Goal: Information Seeking & Learning: Learn about a topic

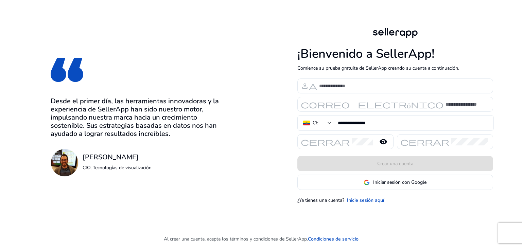
click at [247, 139] on div "**********" at bounding box center [288, 115] width 576 height 230
click at [370, 201] on font "Inicie sesión aquí" at bounding box center [365, 200] width 37 height 6
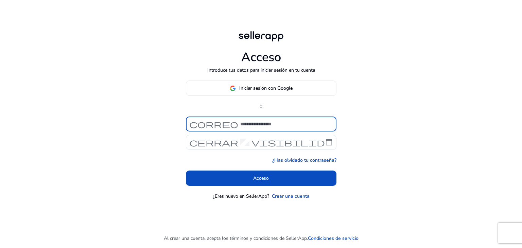
click at [259, 126] on input at bounding box center [285, 123] width 91 height 7
type input "**********"
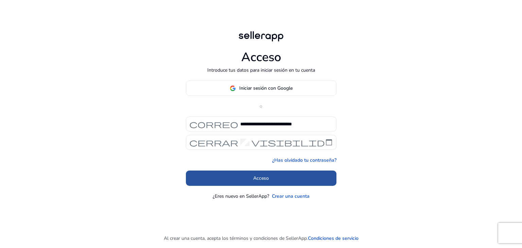
click at [263, 176] on font "Acceso" at bounding box center [261, 178] width 16 height 6
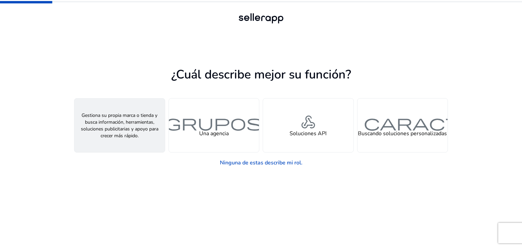
click at [133, 121] on font "persona" at bounding box center [119, 122] width 33 height 20
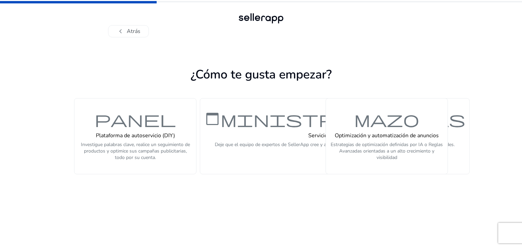
click at [133, 121] on font "panel" at bounding box center [135, 119] width 82 height 20
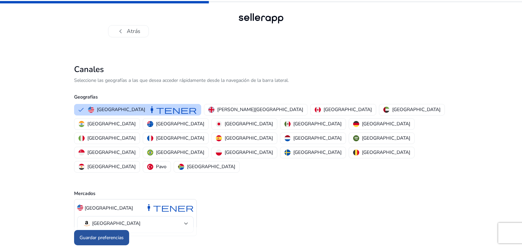
click at [100, 230] on span at bounding box center [101, 238] width 55 height 16
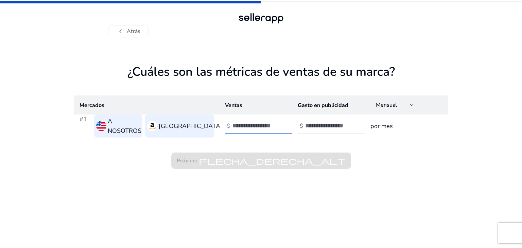
click at [248, 123] on input "number" at bounding box center [255, 125] width 46 height 7
type input "***"
click at [325, 124] on input "number" at bounding box center [328, 125] width 46 height 7
type input "*"
click at [266, 123] on input "***" at bounding box center [255, 125] width 46 height 7
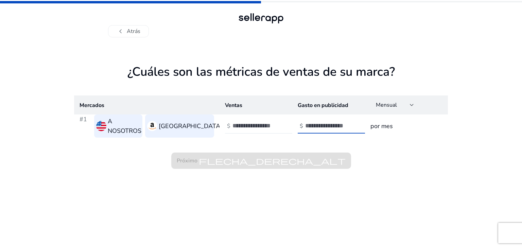
click at [306, 124] on input "number" at bounding box center [328, 125] width 46 height 7
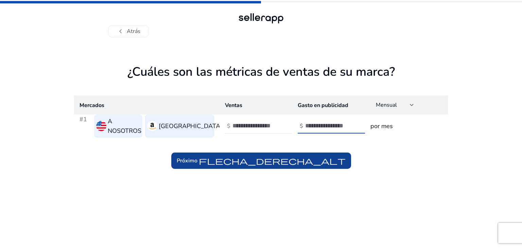
type input "**"
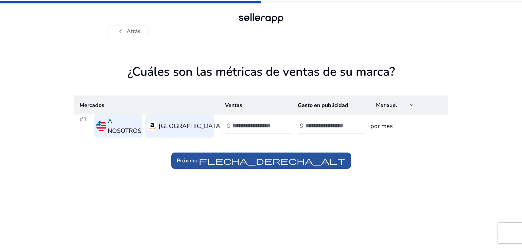
click at [332, 156] on font "flecha_derecha_alt" at bounding box center [272, 161] width 147 height 10
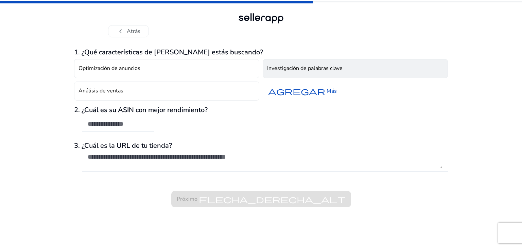
click at [282, 73] on button "Investigación de palabras clave" at bounding box center [355, 68] width 185 height 19
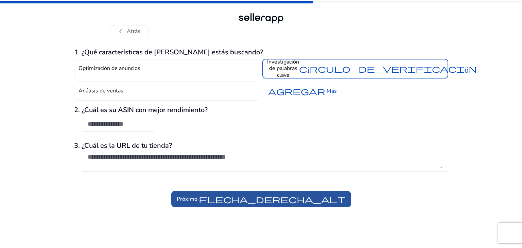
click at [278, 197] on font "flecha_derecha_alt" at bounding box center [272, 199] width 147 height 10
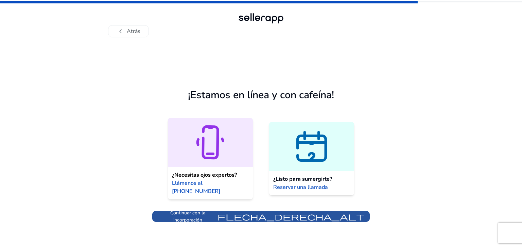
click at [302, 212] on font "flecha_derecha_alt" at bounding box center [290, 217] width 147 height 10
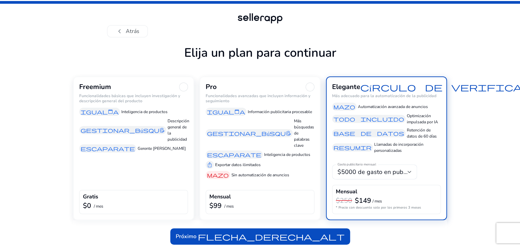
click at [39, 94] on div "chevron_left Atrás Elija un plan para continuar Freemium Funcionalidades básica…" at bounding box center [260, 125] width 520 height 250
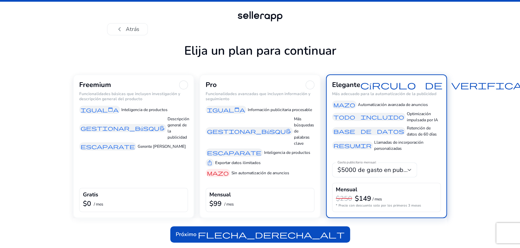
scroll to position [23, 0]
click at [163, 90] on div "Freemium Funcionalidades básicas que incluyen investigación y descripción gener…" at bounding box center [133, 116] width 109 height 70
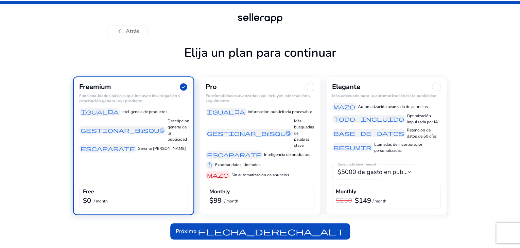
scroll to position [18, 0]
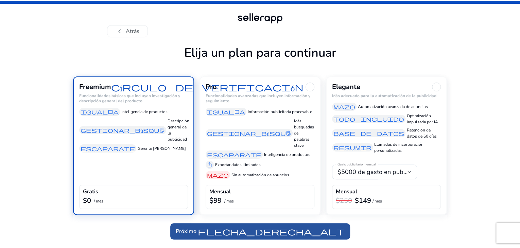
click at [227, 233] on font "flecha_derecha_alt" at bounding box center [271, 232] width 147 height 10
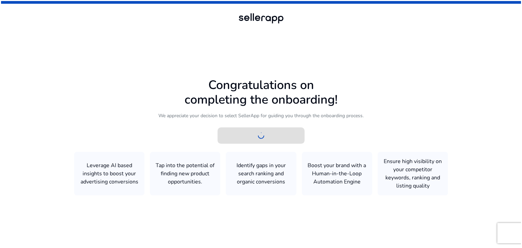
scroll to position [0, 0]
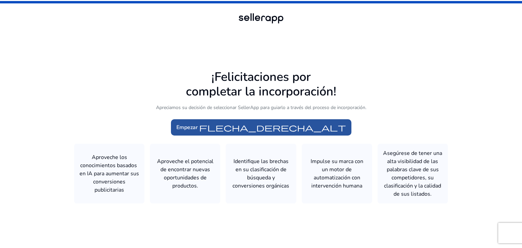
click at [252, 123] on font "flecha_derecha_alt" at bounding box center [272, 128] width 147 height 10
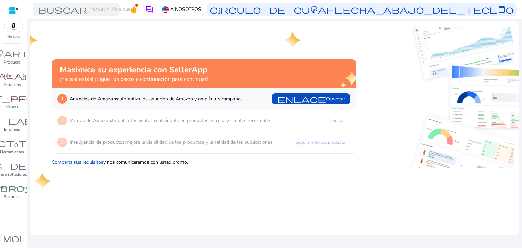
click at [16, 10] on div at bounding box center [13, 11] width 10 height 8
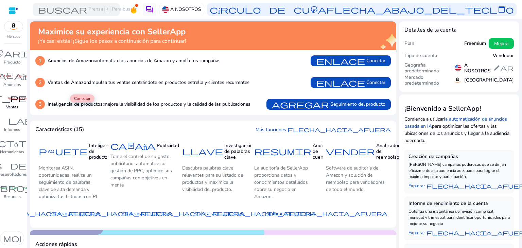
click at [13, 101] on font "donut_pequeño" at bounding box center [12, 98] width 102 height 10
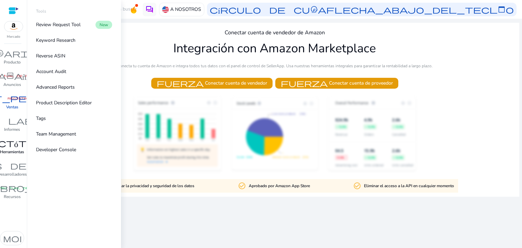
click at [14, 155] on p "Herramientas" at bounding box center [12, 152] width 24 height 6
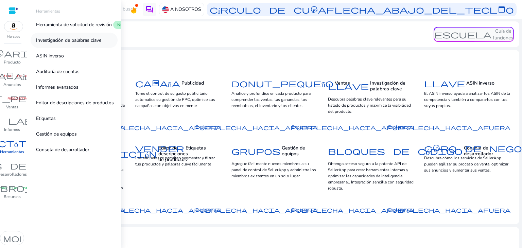
click at [63, 39] on font "Investigación de palabras clave" at bounding box center [68, 40] width 65 height 6
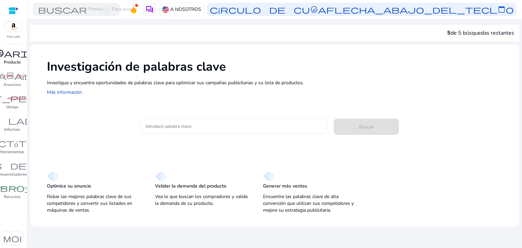
click at [18, 57] on font "inventario_2" at bounding box center [12, 54] width 82 height 10
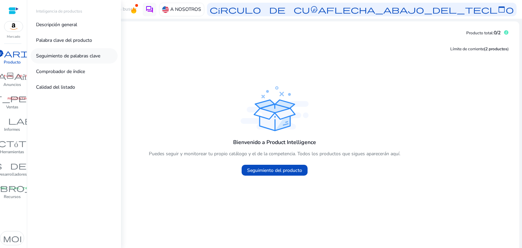
click at [50, 56] on font "Seguimiento de palabras clave" at bounding box center [68, 56] width 64 height 6
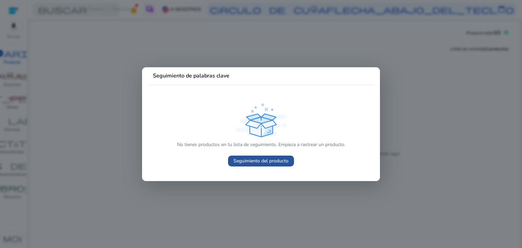
click at [269, 160] on font "Seguimiento del producto" at bounding box center [260, 161] width 55 height 6
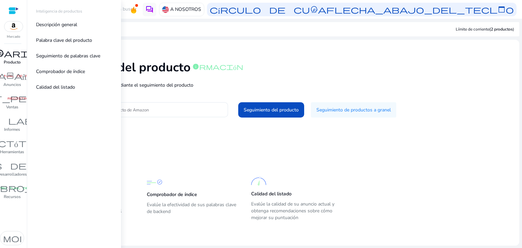
click at [14, 56] on font "inventario_2" at bounding box center [12, 54] width 82 height 10
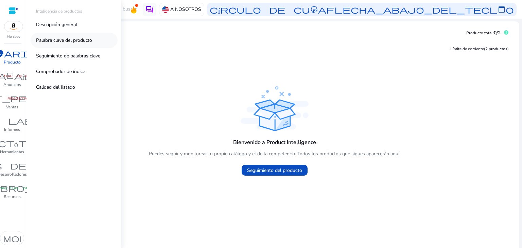
click at [57, 39] on font "Palabra clave del producto" at bounding box center [64, 40] width 56 height 6
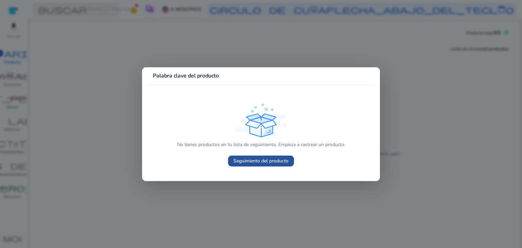
click at [247, 159] on font "Seguimiento del producto" at bounding box center [260, 161] width 55 height 6
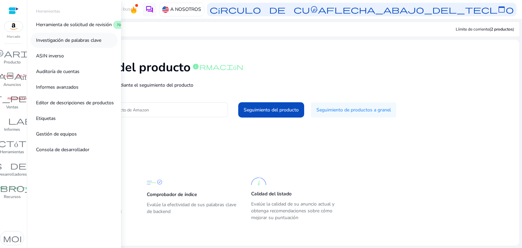
click at [76, 41] on font "Investigación de palabras clave" at bounding box center [68, 40] width 65 height 6
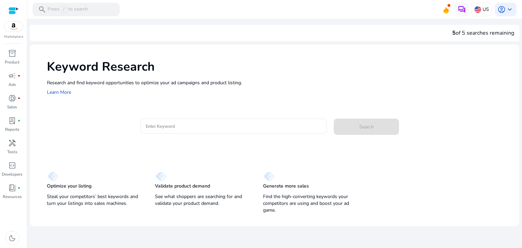
click at [360, 80] on p "Research and find keyword opportunities to optimize your ad campaigns and produ…" at bounding box center [279, 82] width 465 height 7
click at [234, 122] on div at bounding box center [234, 126] width 176 height 15
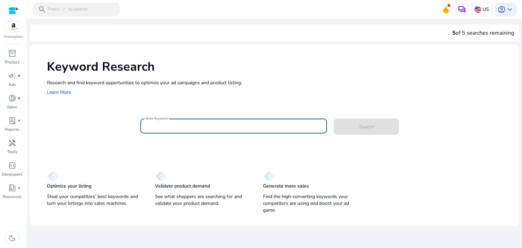
click at [228, 127] on input "Enter Keyword" at bounding box center [234, 125] width 176 height 7
paste input "**********"
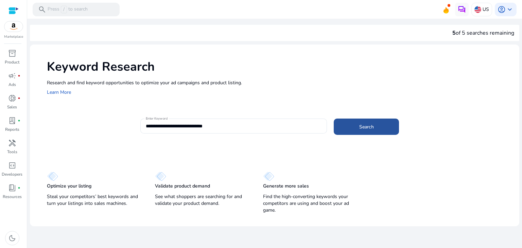
click at [361, 133] on span at bounding box center [366, 127] width 65 height 16
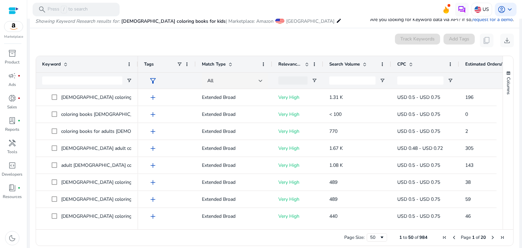
click at [233, 65] on div "Match Type" at bounding box center [230, 64] width 57 height 13
click at [233, 65] on div "Match Type 1" at bounding box center [230, 64] width 57 height 13
click at [228, 66] on span at bounding box center [230, 63] width 5 height 5
click at [262, 66] on span at bounding box center [263, 63] width 5 height 5
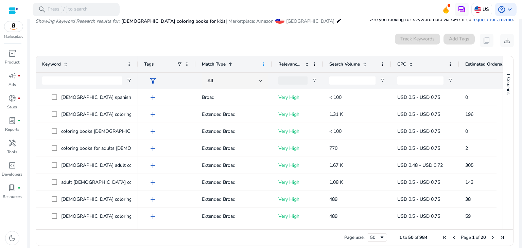
click at [262, 66] on span at bounding box center [263, 63] width 5 height 5
click at [224, 61] on span "Match Type" at bounding box center [214, 64] width 24 height 6
click at [259, 81] on div at bounding box center [261, 80] width 4 height 3
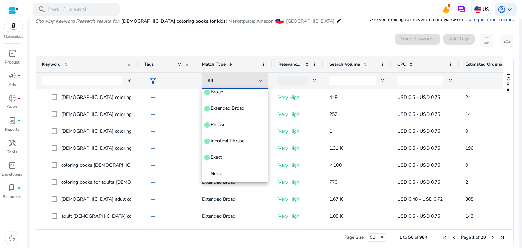
scroll to position [26, 0]
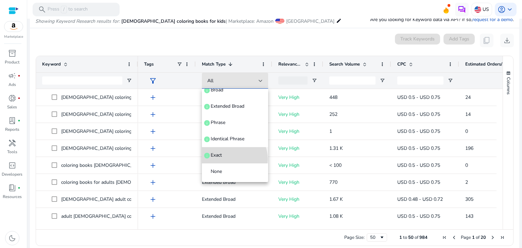
click at [230, 159] on mat-option "Exact info" at bounding box center [235, 155] width 66 height 16
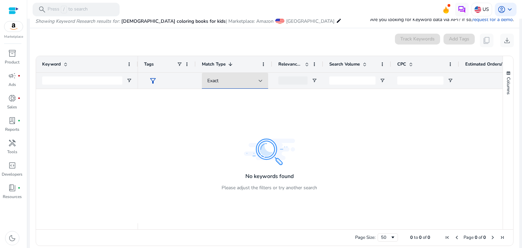
scroll to position [0, 0]
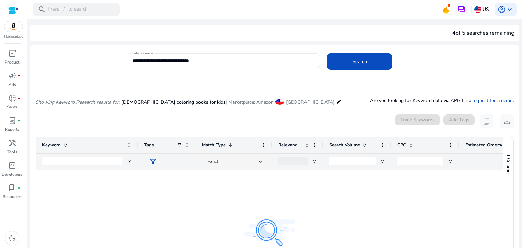
click at [238, 54] on div "**********" at bounding box center [223, 60] width 183 height 15
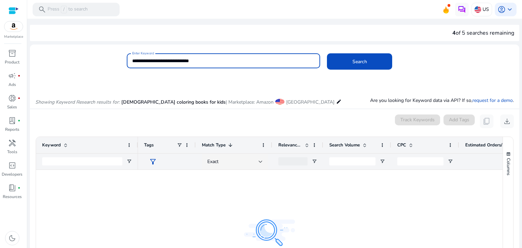
click at [234, 58] on input "**********" at bounding box center [223, 60] width 183 height 7
paste input "*****"
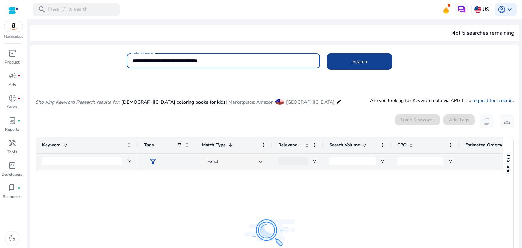
type input "**********"
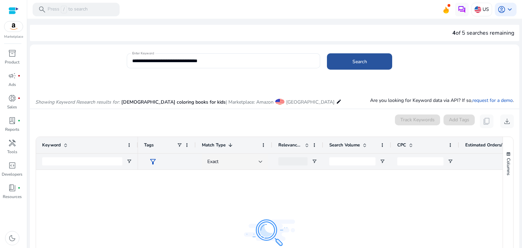
click at [341, 67] on span at bounding box center [359, 61] width 65 height 16
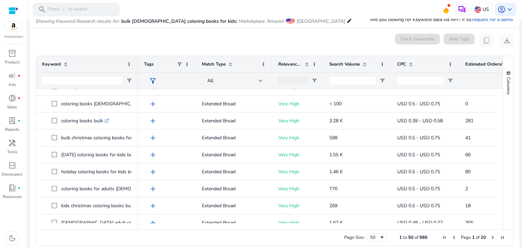
scroll to position [77, 0]
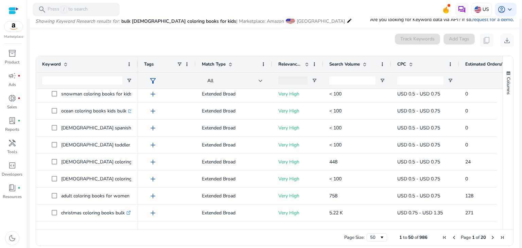
drag, startPoint x: 497, startPoint y: 178, endPoint x: 498, endPoint y: 191, distance: 12.9
click at [498, 191] on div at bounding box center [499, 156] width 6 height 134
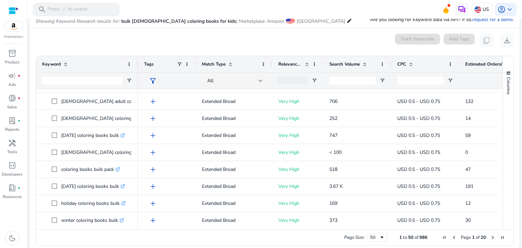
scroll to position [677, 0]
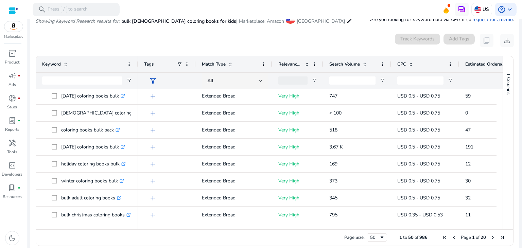
drag, startPoint x: 390, startPoint y: 225, endPoint x: 401, endPoint y: 226, distance: 10.6
click at [401, 226] on div at bounding box center [317, 226] width 358 height 6
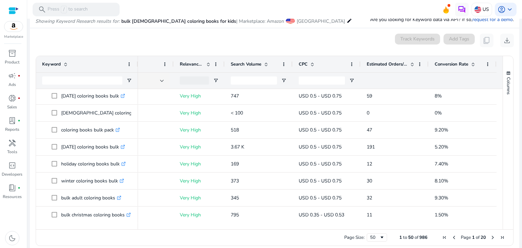
drag, startPoint x: 500, startPoint y: 208, endPoint x: 499, endPoint y: 213, distance: 4.8
click at [499, 213] on div "Keyword Tags Match Type 0" at bounding box center [274, 142] width 477 height 173
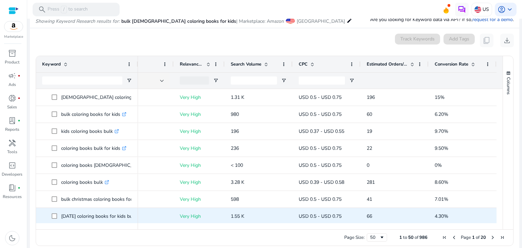
drag, startPoint x: 437, startPoint y: 226, endPoint x: 255, endPoint y: 213, distance: 182.5
click at [255, 213] on div "Keyword Tags Match Type CPC" at bounding box center [269, 142] width 466 height 173
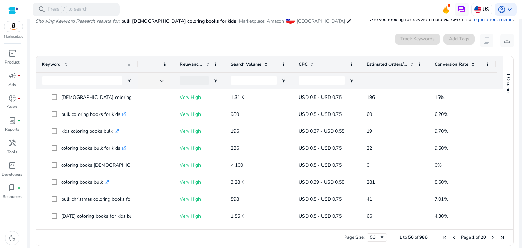
drag, startPoint x: 256, startPoint y: 229, endPoint x: 87, endPoint y: 225, distance: 169.2
click at [87, 225] on div "Drag here to set row groups Drag here to set column labels Keyword Tags 2" at bounding box center [275, 151] width 478 height 190
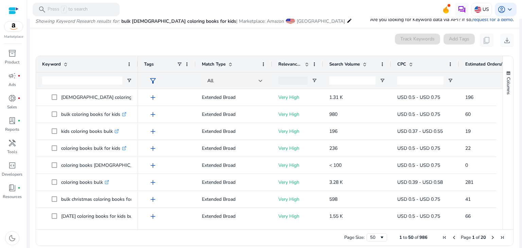
drag, startPoint x: 519, startPoint y: 81, endPoint x: 521, endPoint y: 75, distance: 6.7
click at [521, 75] on mat-sidenav-content "**********" at bounding box center [274, 124] width 495 height 248
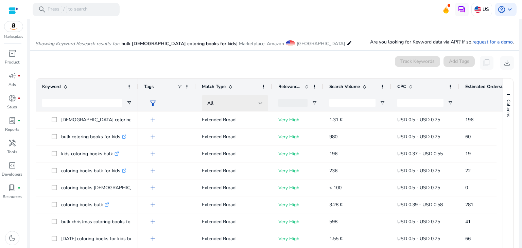
click at [253, 102] on div "All" at bounding box center [232, 103] width 51 height 7
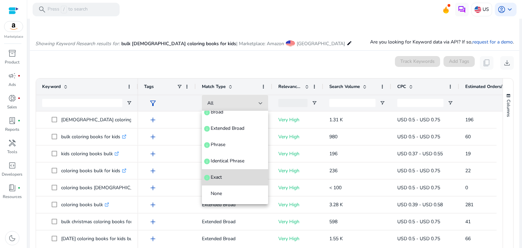
click at [236, 177] on span "Exact info" at bounding box center [234, 177] width 55 height 7
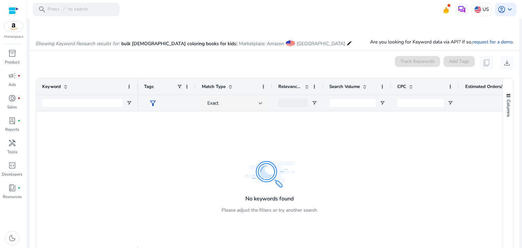
click at [277, 172] on div at bounding box center [320, 178] width 364 height 134
click at [267, 170] on div at bounding box center [320, 178] width 364 height 134
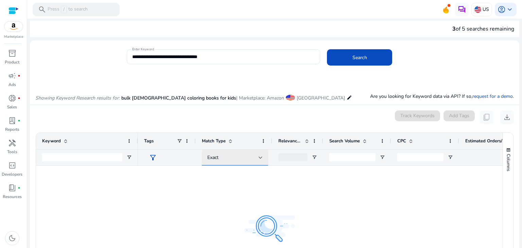
click at [254, 157] on div "Exact" at bounding box center [232, 157] width 51 height 7
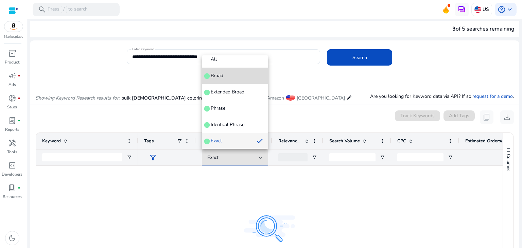
click at [239, 80] on mat-option "Broad info" at bounding box center [235, 76] width 66 height 16
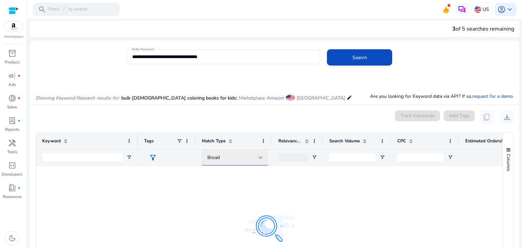
click at [260, 159] on div at bounding box center [261, 158] width 4 height 8
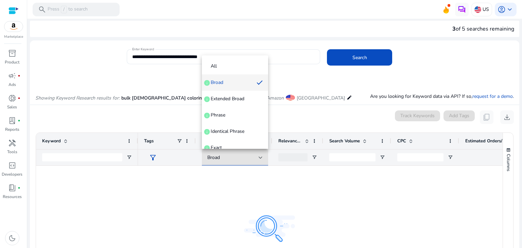
click at [266, 221] on div at bounding box center [261, 124] width 522 height 248
click at [266, 221] on div at bounding box center [320, 233] width 364 height 134
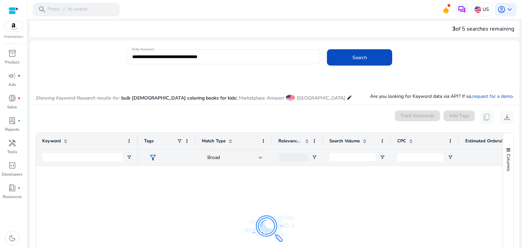
click at [266, 221] on div at bounding box center [320, 233] width 364 height 134
click at [259, 158] on div at bounding box center [261, 157] width 4 height 3
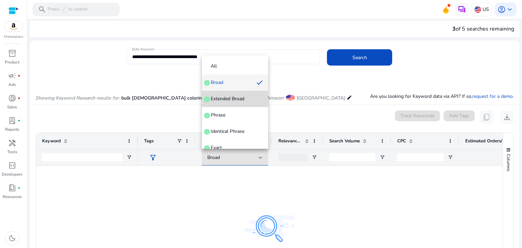
click at [247, 96] on span "Extended Broad info" at bounding box center [234, 98] width 55 height 7
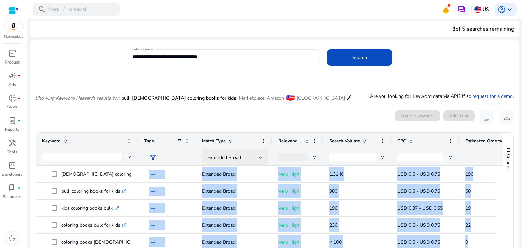
click at [259, 155] on div at bounding box center [261, 158] width 4 height 8
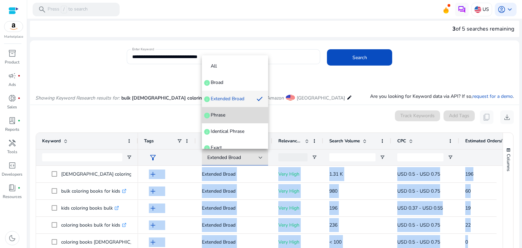
click at [245, 117] on span "Phrase info" at bounding box center [234, 115] width 55 height 7
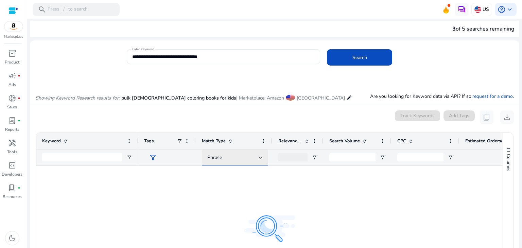
click at [260, 161] on div at bounding box center [261, 158] width 4 height 8
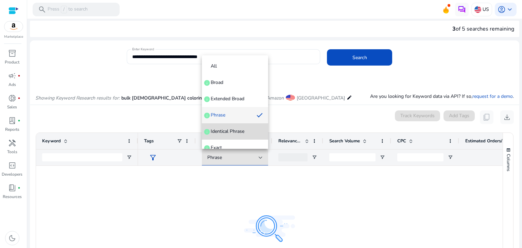
click at [243, 133] on span "Identical Phrase" at bounding box center [228, 131] width 34 height 7
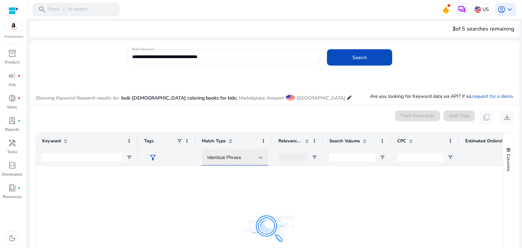
click at [257, 158] on div "Identical Phrase" at bounding box center [232, 157] width 51 height 7
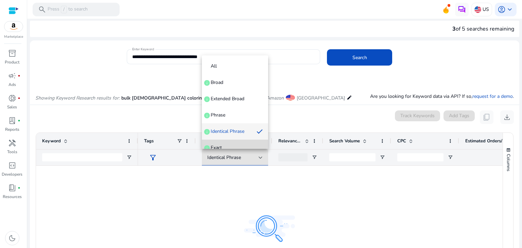
click at [239, 142] on mat-option "Exact info" at bounding box center [235, 148] width 66 height 16
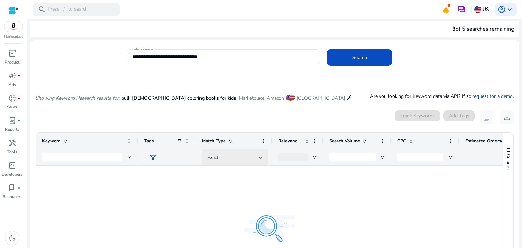
click at [260, 158] on div at bounding box center [261, 158] width 4 height 8
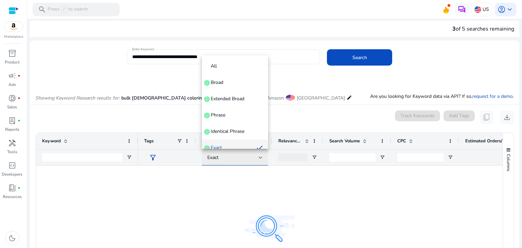
scroll to position [7, 0]
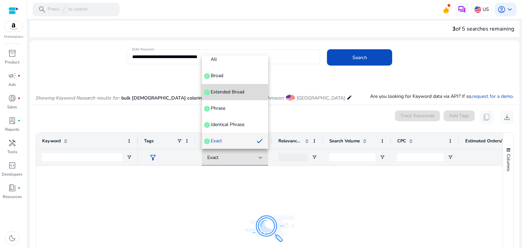
click at [245, 93] on span "Extended Broad info" at bounding box center [234, 92] width 55 height 7
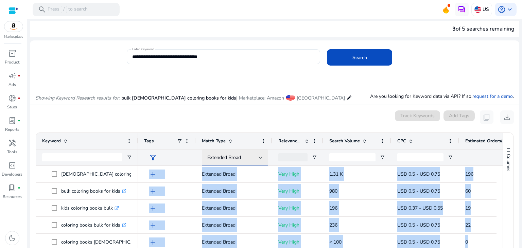
click at [260, 157] on div at bounding box center [261, 157] width 4 height 3
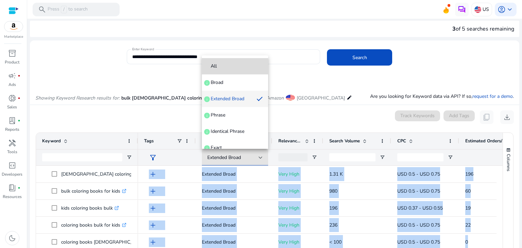
click at [236, 65] on span "All" at bounding box center [234, 66] width 55 height 7
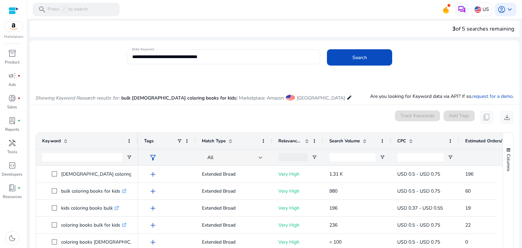
click at [273, 68] on div at bounding box center [224, 67] width 194 height 7
click at [306, 142] on span at bounding box center [306, 140] width 5 height 5
click at [229, 142] on span at bounding box center [230, 140] width 5 height 5
click at [259, 161] on div at bounding box center [261, 158] width 4 height 8
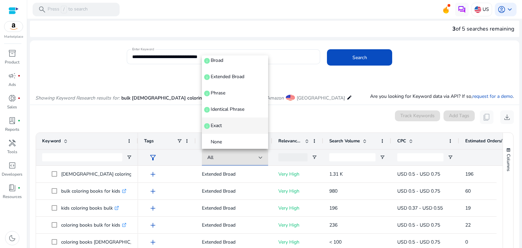
scroll to position [23, 0]
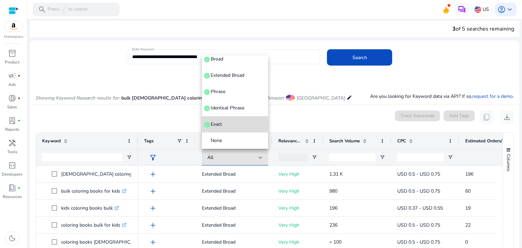
click at [242, 122] on span "Exact info" at bounding box center [234, 124] width 55 height 7
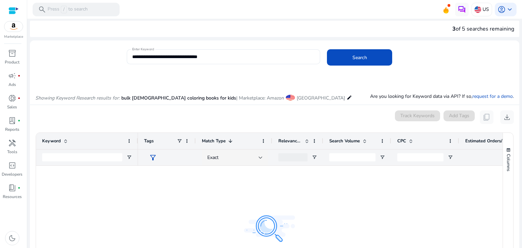
click at [230, 140] on span at bounding box center [230, 140] width 5 height 5
click at [260, 159] on div at bounding box center [261, 158] width 4 height 8
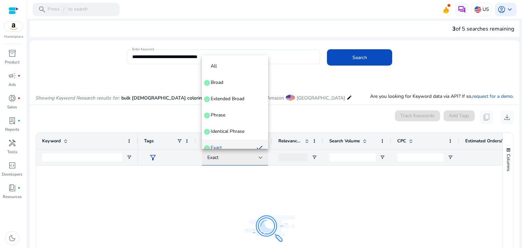
scroll to position [7, 0]
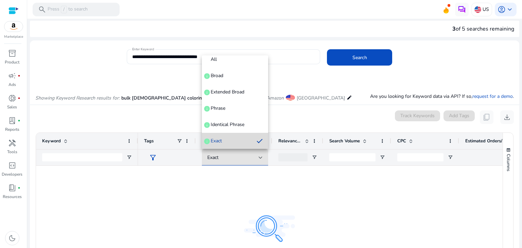
click at [242, 141] on span "Exact info" at bounding box center [229, 141] width 44 height 7
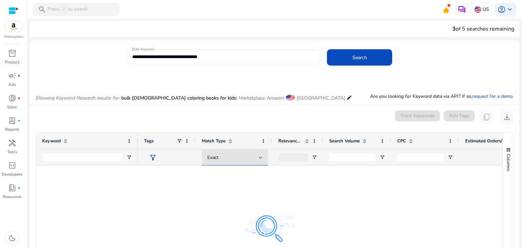
click at [231, 142] on span at bounding box center [230, 140] width 5 height 5
click at [260, 156] on div at bounding box center [261, 157] width 4 height 3
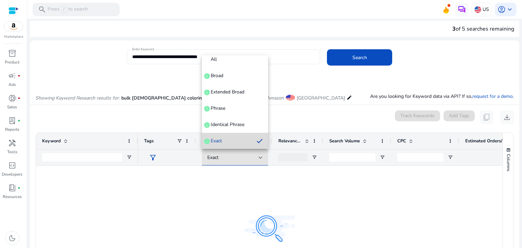
click at [236, 139] on span "Exact info" at bounding box center [229, 141] width 44 height 7
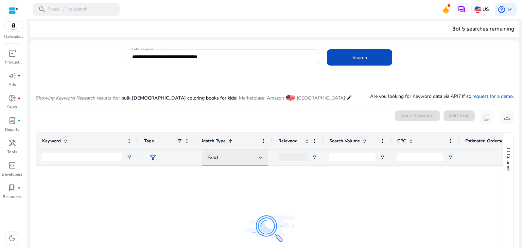
click at [255, 155] on div "Exact" at bounding box center [232, 157] width 51 height 7
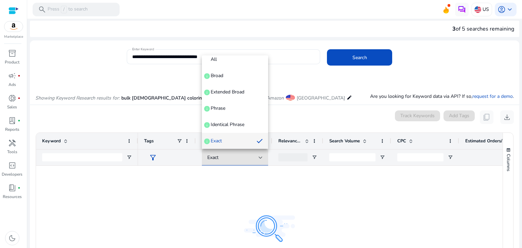
click at [304, 139] on div at bounding box center [261, 124] width 522 height 248
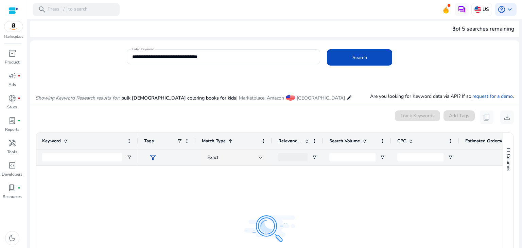
click at [304, 139] on span at bounding box center [306, 140] width 5 height 5
click at [303, 140] on span at bounding box center [305, 140] width 7 height 5
click at [208, 159] on span "Exact" at bounding box center [212, 157] width 11 height 6
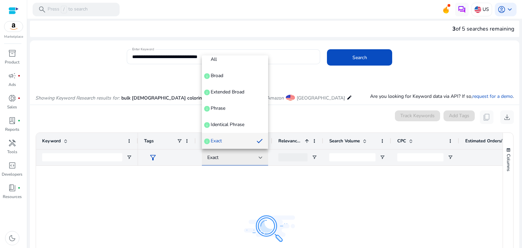
click at [208, 159] on div at bounding box center [261, 124] width 522 height 248
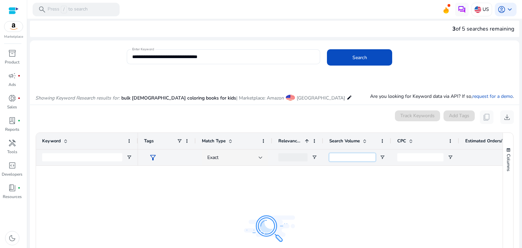
click at [350, 154] on input "Search Volume Filter Input" at bounding box center [352, 157] width 46 height 8
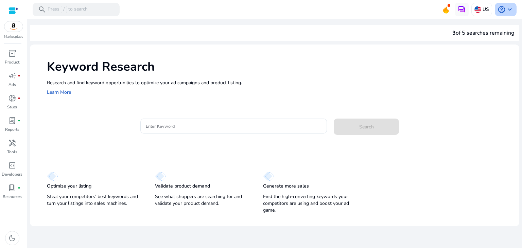
click at [507, 13] on span "keyboard_arrow_down" at bounding box center [509, 9] width 8 height 8
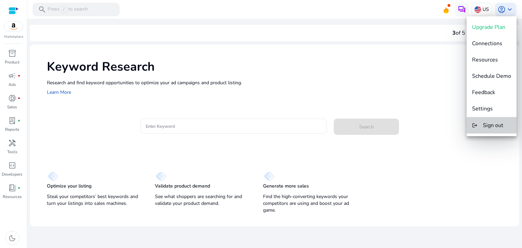
click at [492, 120] on button "logout Sign out" at bounding box center [491, 125] width 50 height 16
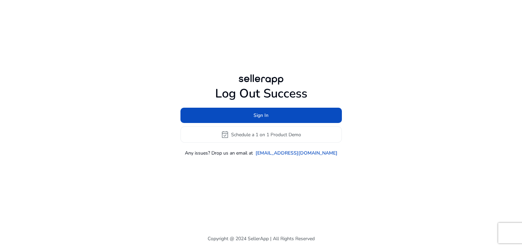
click at [113, 44] on div "Log Out Success Sign In event_available Schedule a 1 on 1 Product Demo Any issu…" at bounding box center [261, 114] width 391 height 229
